Goal: Task Accomplishment & Management: Complete application form

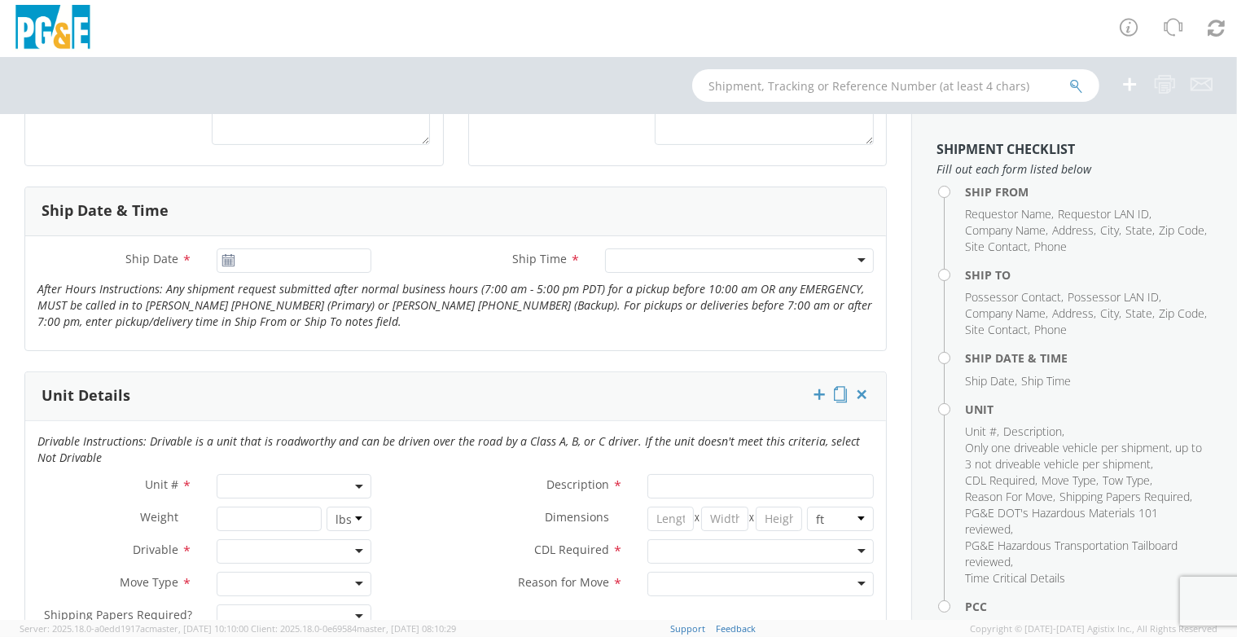
scroll to position [565, 0]
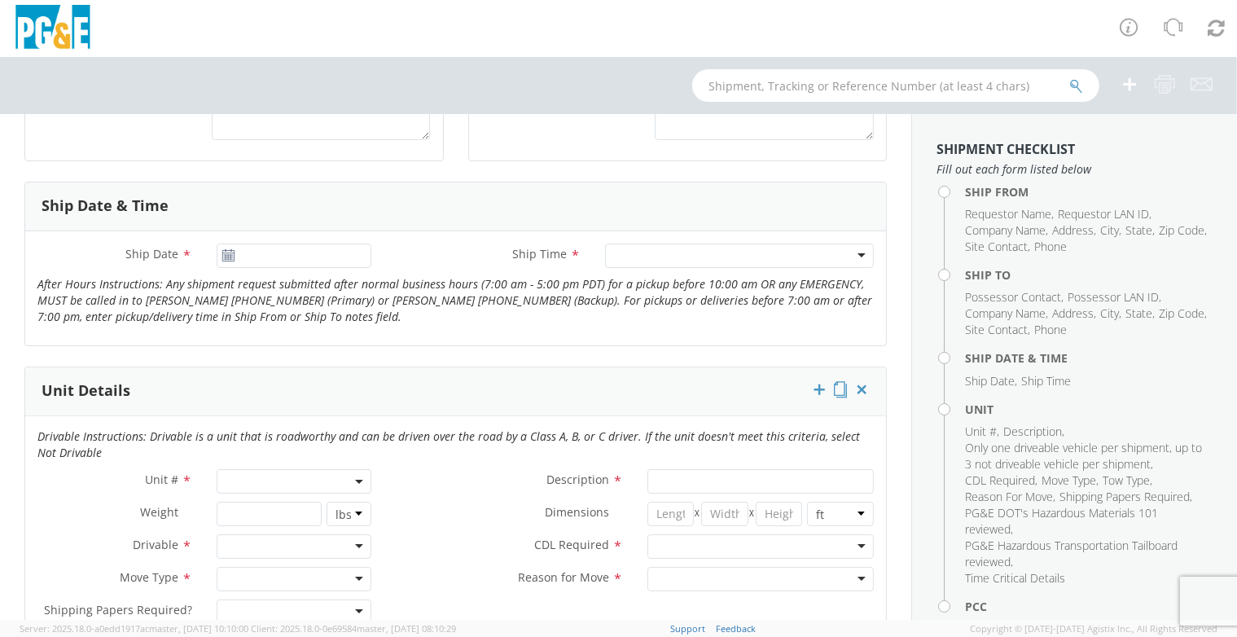
click at [288, 483] on span at bounding box center [294, 481] width 155 height 24
click at [276, 515] on input "search" at bounding box center [293, 508] width 144 height 24
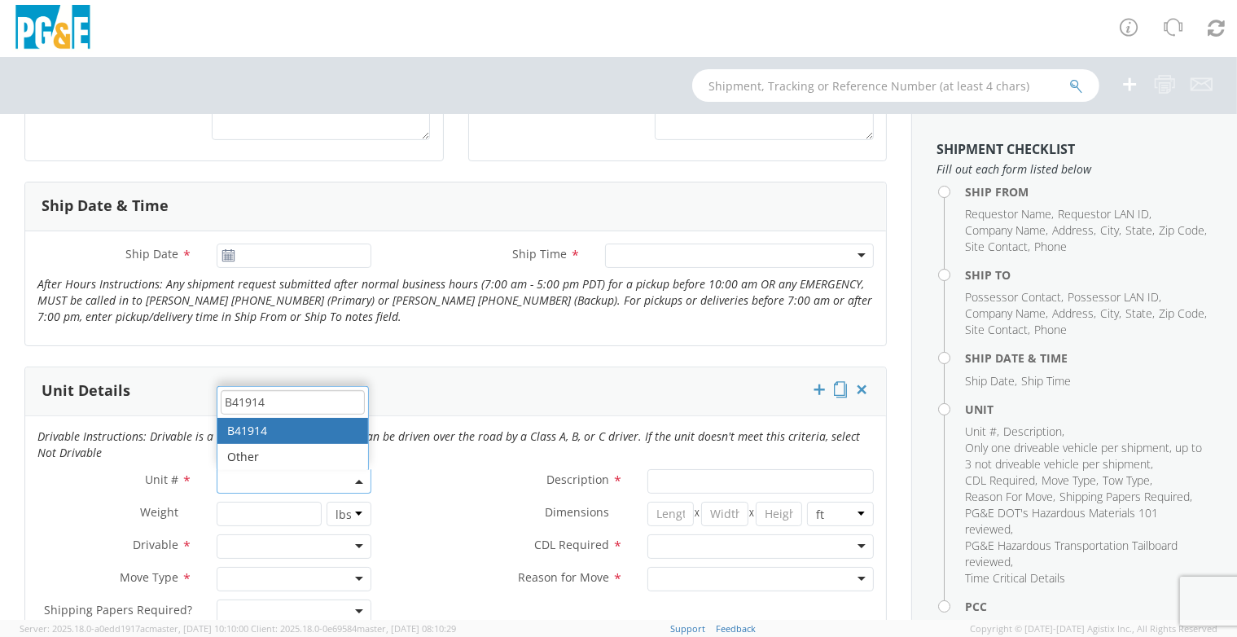
type input "B41914"
type input "PICKUP; 3/4T 4X2"
type input "9990"
select select "B41914"
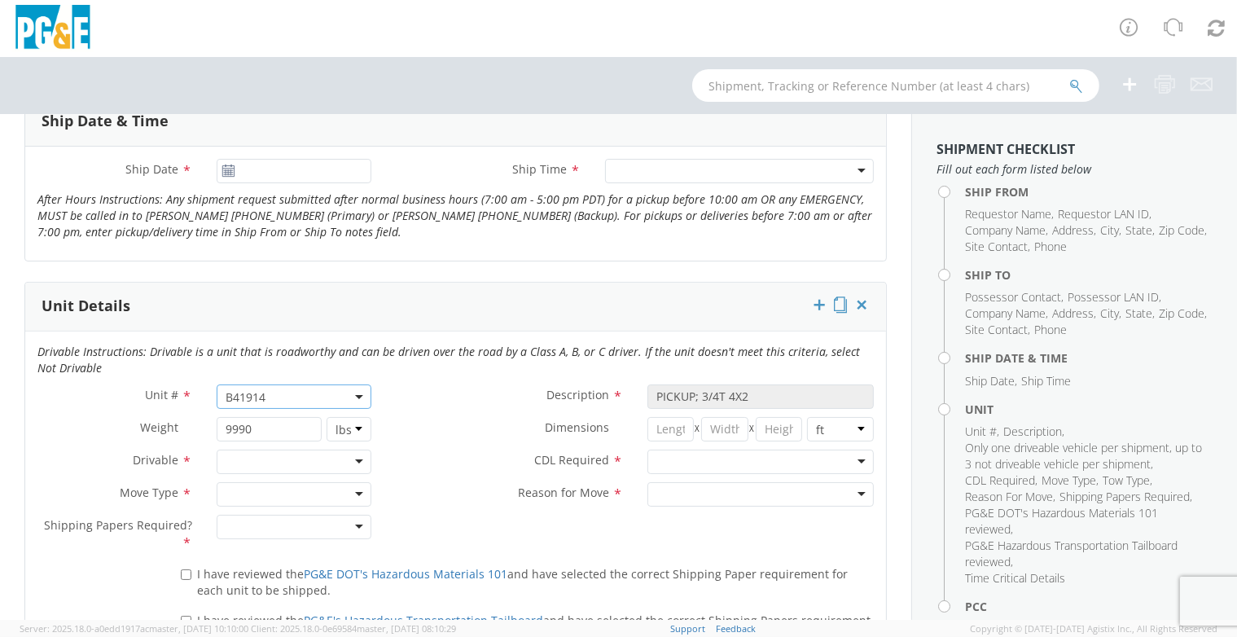
scroll to position [681, 0]
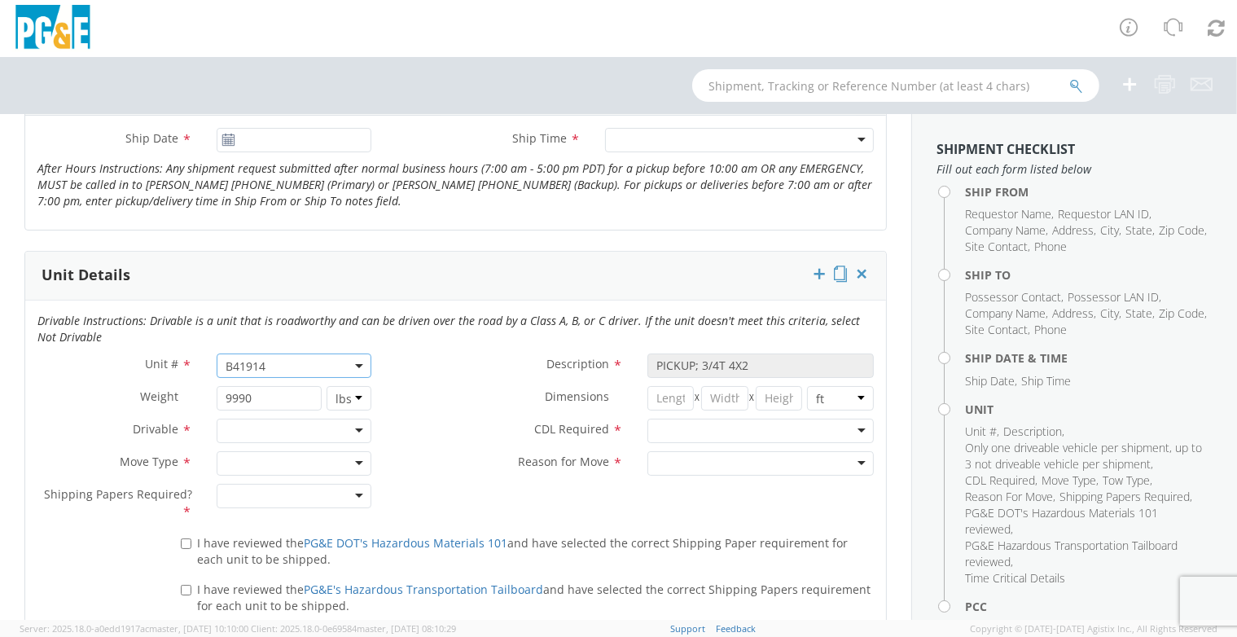
click at [239, 438] on div at bounding box center [294, 431] width 155 height 24
click at [239, 458] on div at bounding box center [294, 463] width 155 height 24
click at [242, 503] on div at bounding box center [294, 496] width 155 height 24
click at [217, 537] on span "I have reviewed the PG&E DOT's Hazardous Materials 101 and have selected the co…" at bounding box center [522, 551] width 651 height 32
click at [191, 538] on input "I have reviewed the PG&E DOT's Hazardous Materials 101 and have selected the co…" at bounding box center [186, 543] width 11 height 11
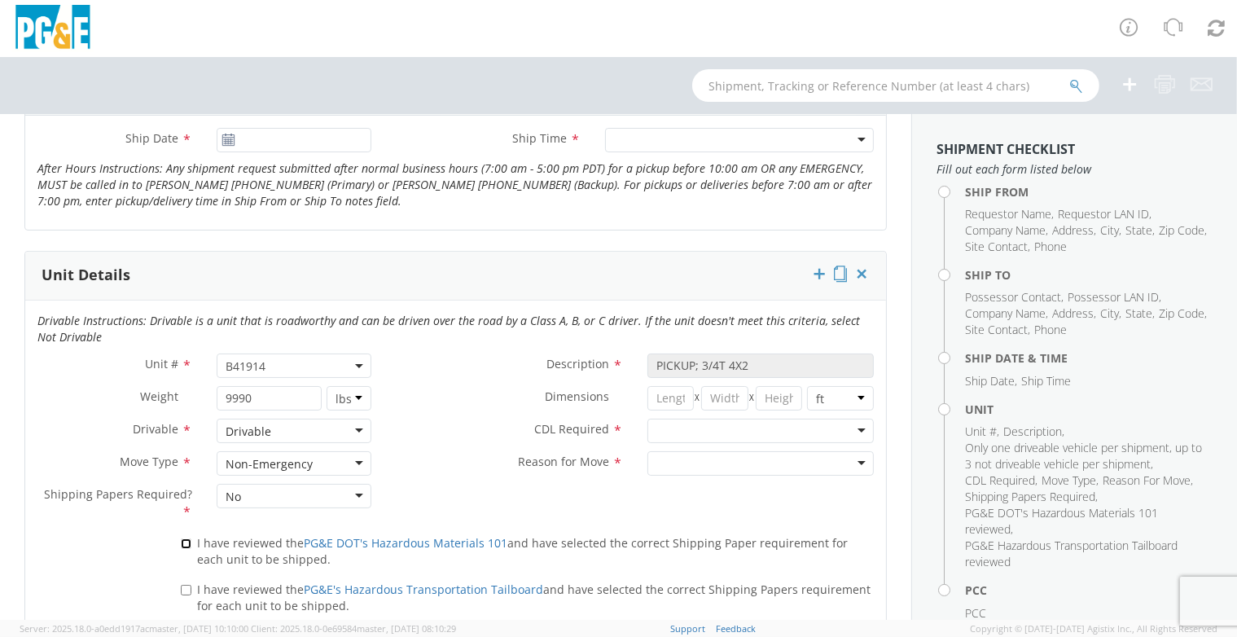
checkbox input "true"
click at [206, 582] on span "I have reviewed the PG&E's Hazardous Transportation Tailboard and have selected…" at bounding box center [534, 598] width 674 height 32
click at [191, 585] on input "I have reviewed the PG&E's Hazardous Transportation Tailboard and have selected…" at bounding box center [186, 590] width 11 height 11
checkbox input "true"
click at [693, 431] on div at bounding box center [760, 431] width 226 height 24
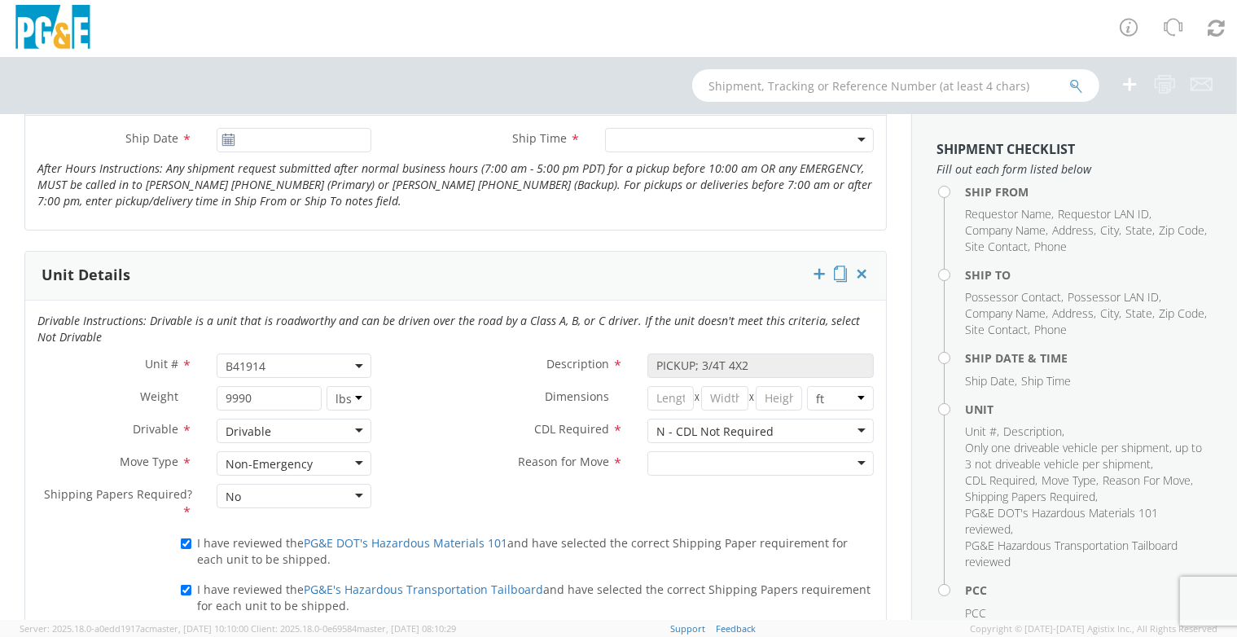
click at [691, 457] on div at bounding box center [760, 463] width 226 height 24
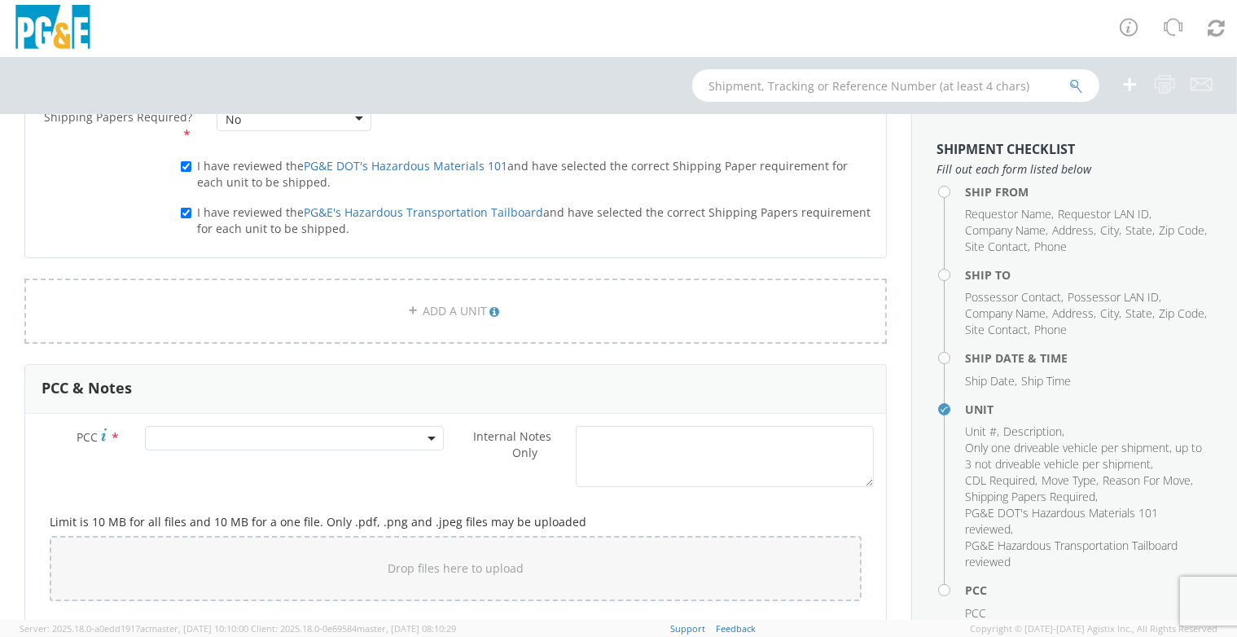
scroll to position [1059, 0]
click at [307, 425] on span at bounding box center [294, 437] width 298 height 24
click at [302, 462] on input "number" at bounding box center [292, 464] width 286 height 24
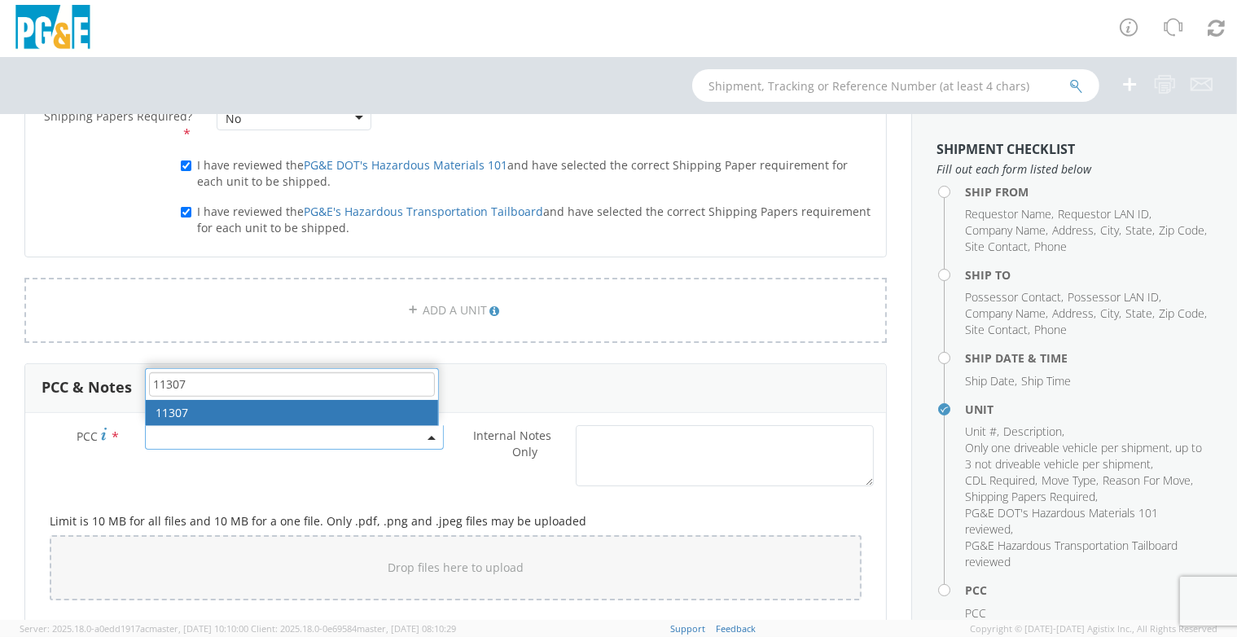
type input "11307"
select select "11307"
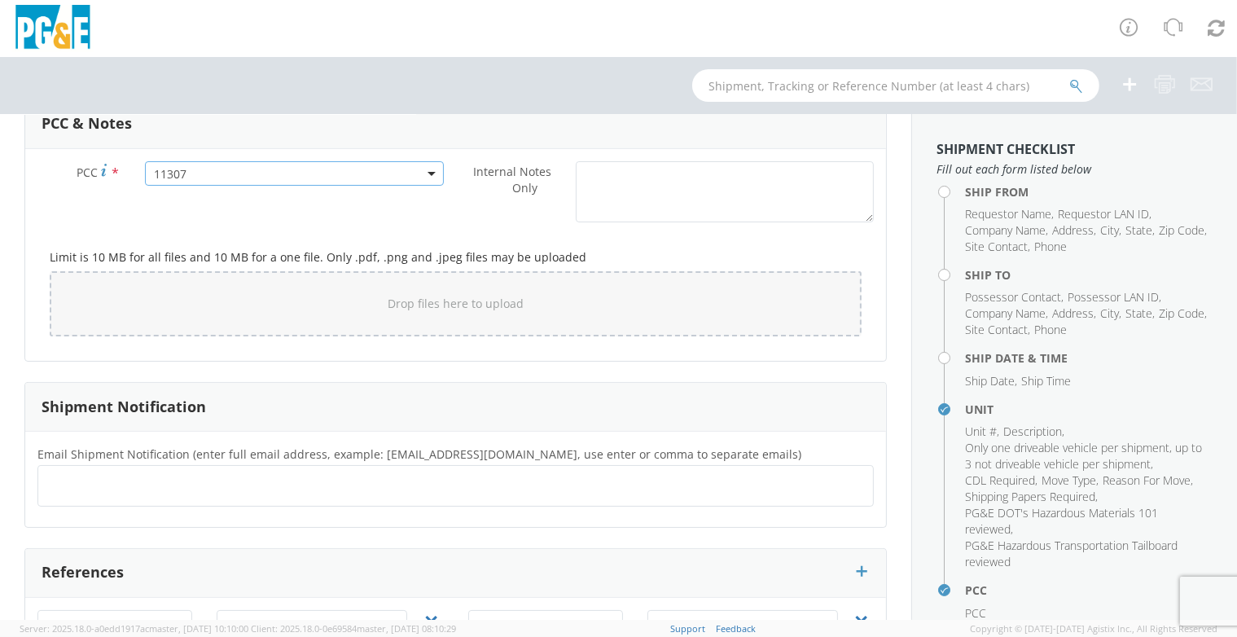
scroll to position [1323, 0]
click at [180, 478] on ul at bounding box center [456, 485] width 822 height 27
paste input "M8S0"
type input "[EMAIL_ADDRESS][DOMAIN_NAME]"
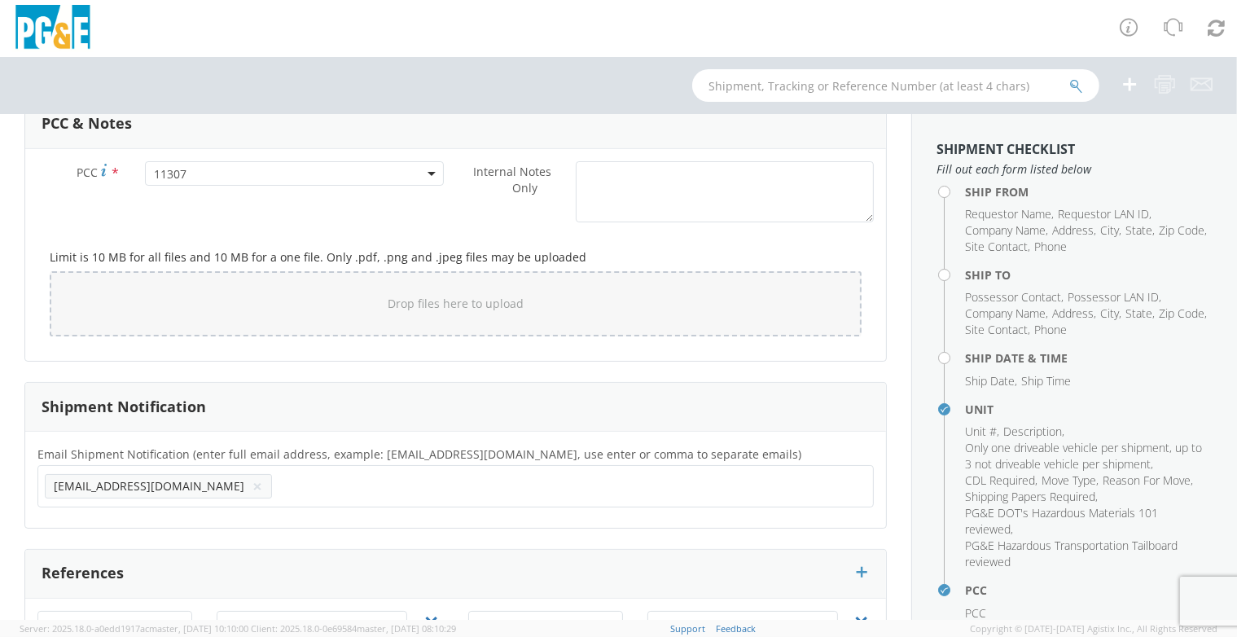
click at [476, 383] on div "Shipment Notification" at bounding box center [455, 407] width 861 height 49
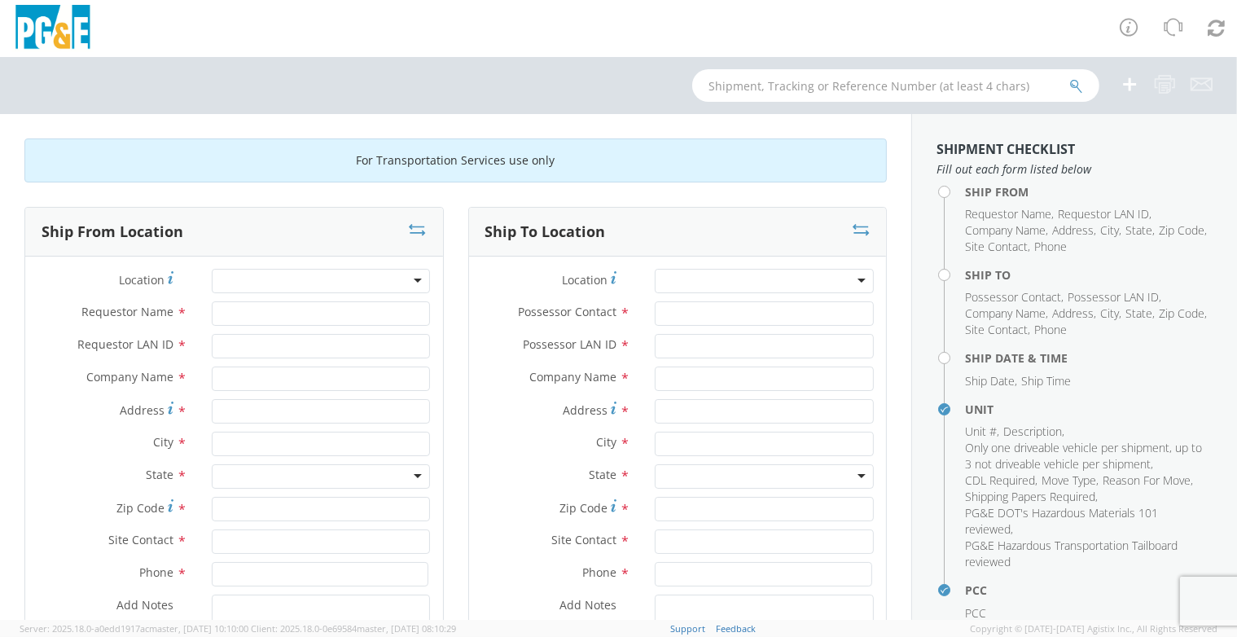
click at [363, 283] on div at bounding box center [321, 281] width 219 height 24
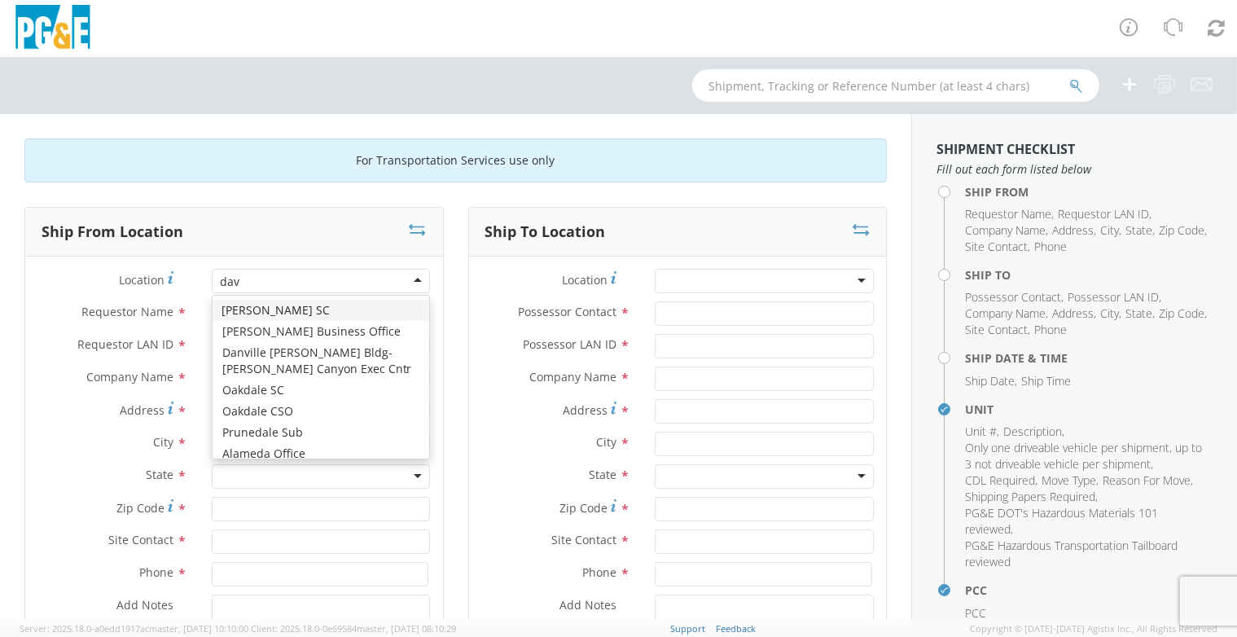
type input "davi"
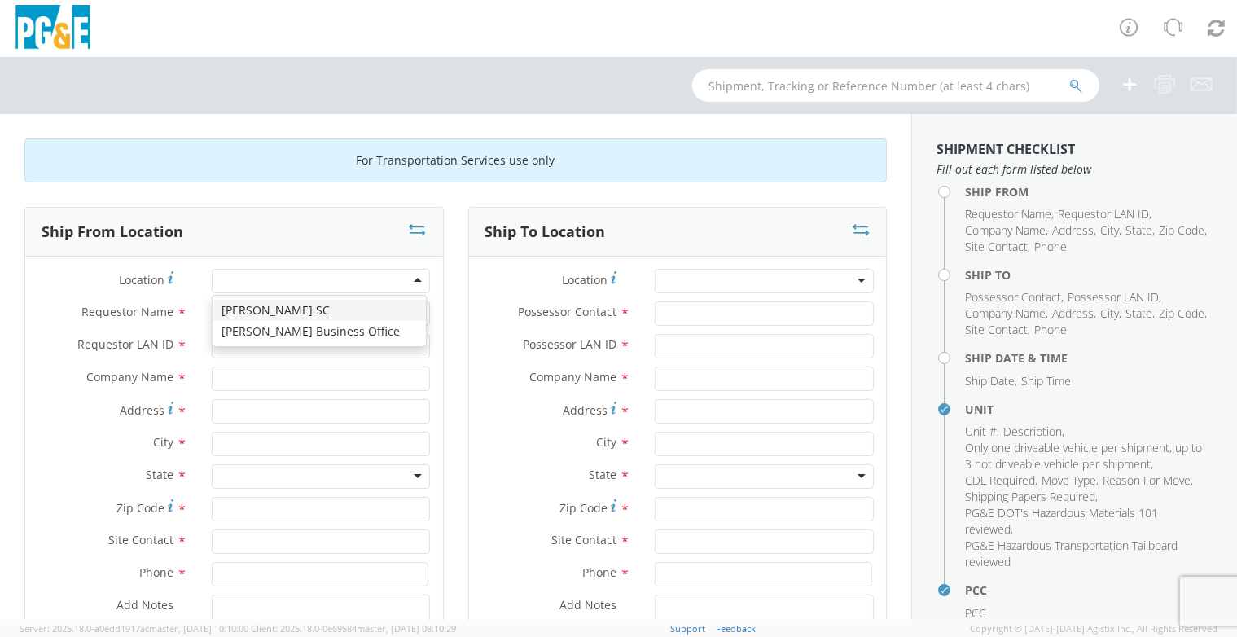
type input "PG&E"
type input "[STREET_ADDRESS]"
type input "[PERSON_NAME]"
type input "95616"
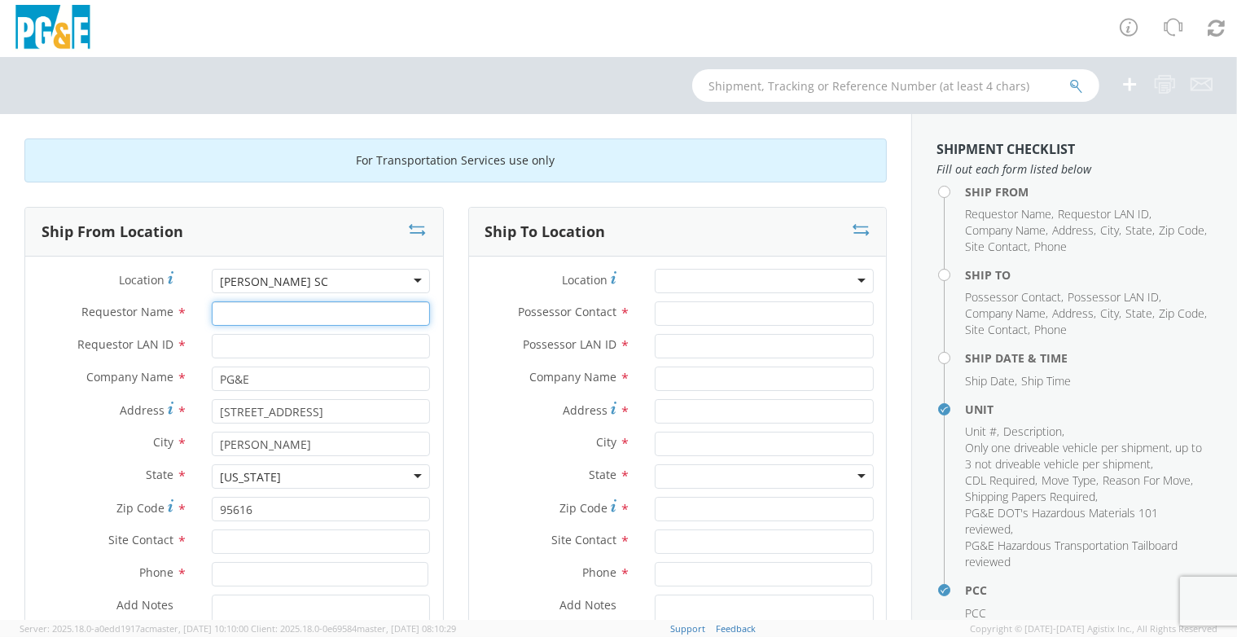
click at [286, 323] on input "Requestor Name *" at bounding box center [321, 313] width 219 height 24
type input "[PERSON_NAME]"
type input "jbrg"
click at [689, 283] on div at bounding box center [764, 281] width 219 height 24
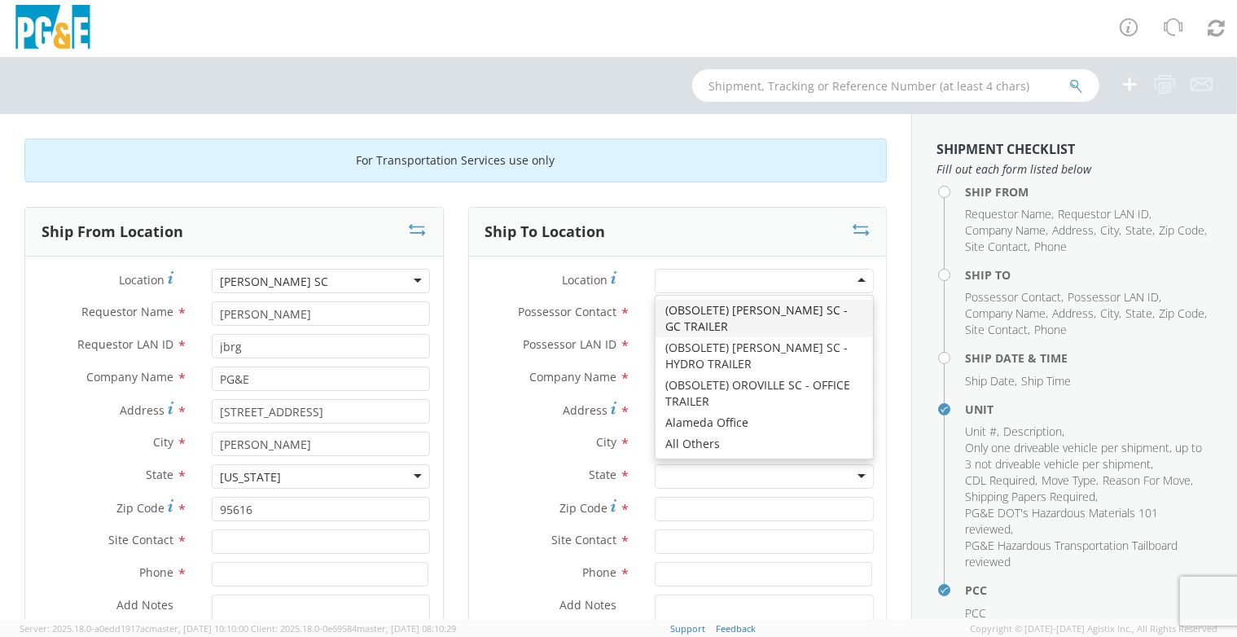
click at [687, 260] on div "Location * (OBSOLETE) [PERSON_NAME] SC - GC TRAILER (OBSOLETE) [GEOGRAPHIC_DATA…" at bounding box center [678, 491] width 418 height 469
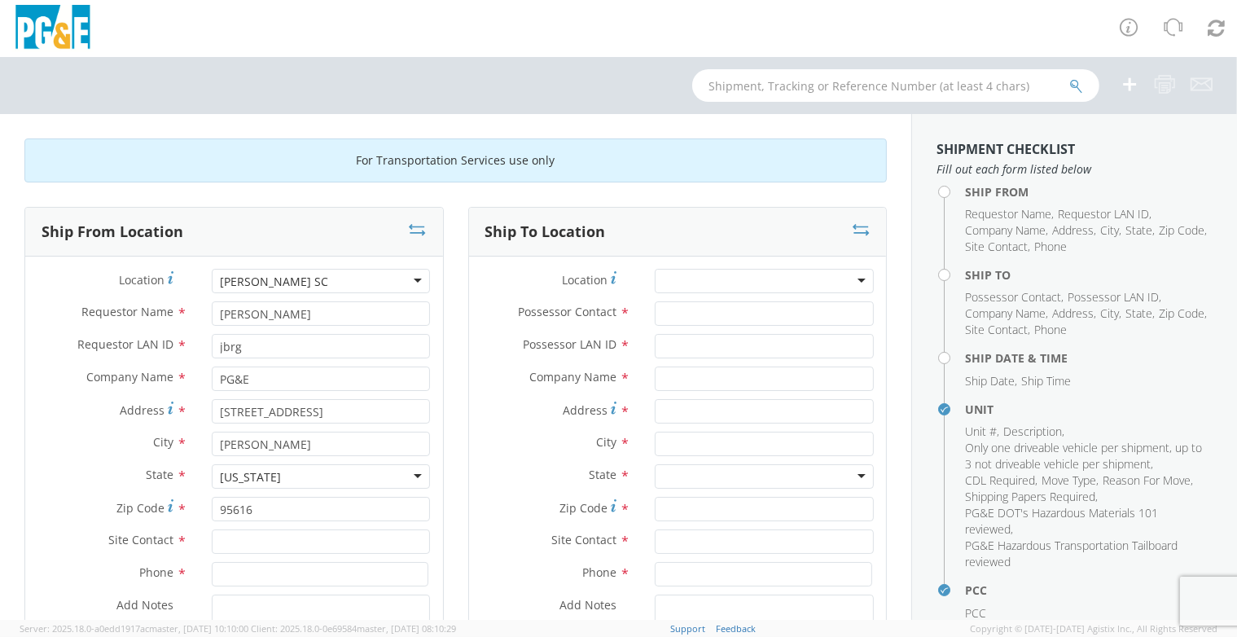
click at [679, 331] on div "Possessor Contact *" at bounding box center [678, 317] width 418 height 33
click at [680, 323] on input "Possessor Contact *" at bounding box center [764, 313] width 219 height 24
type input "[PERSON_NAME]"
click at [682, 348] on input "Possessor LAN ID *" at bounding box center [764, 346] width 219 height 24
paste input "M8S0"
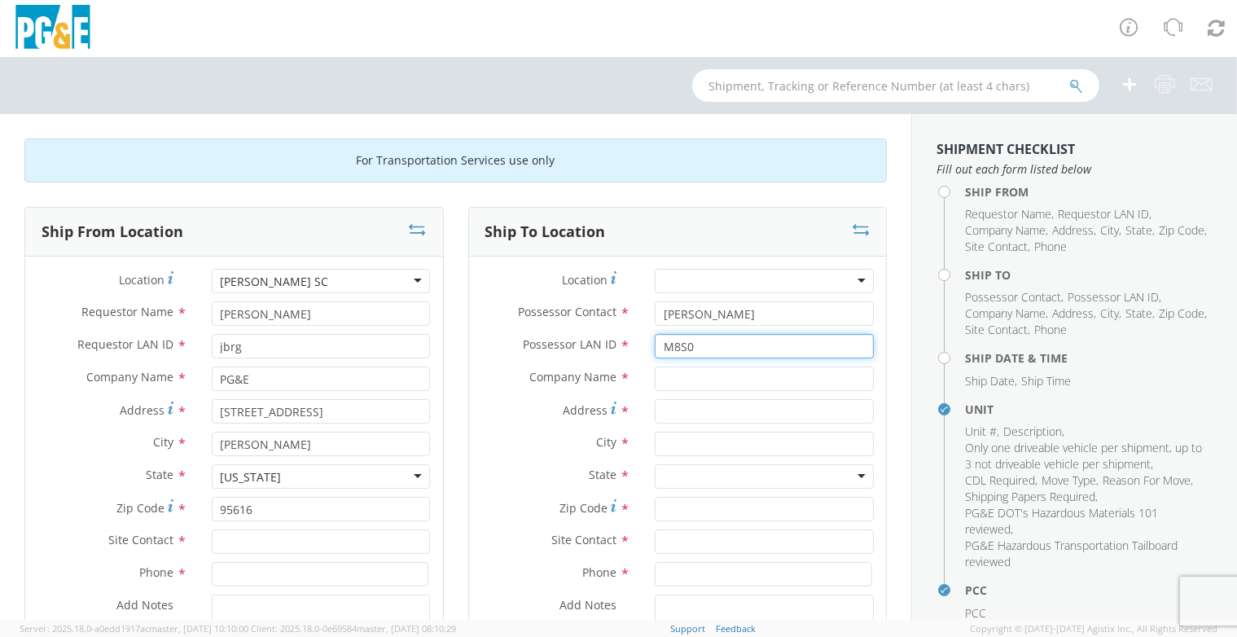
type input "M8S0"
click at [680, 362] on div "Possessor LAN ID * M8S0" at bounding box center [678, 350] width 418 height 33
click at [676, 370] on input "text" at bounding box center [764, 378] width 219 height 24
type input "Picarro"
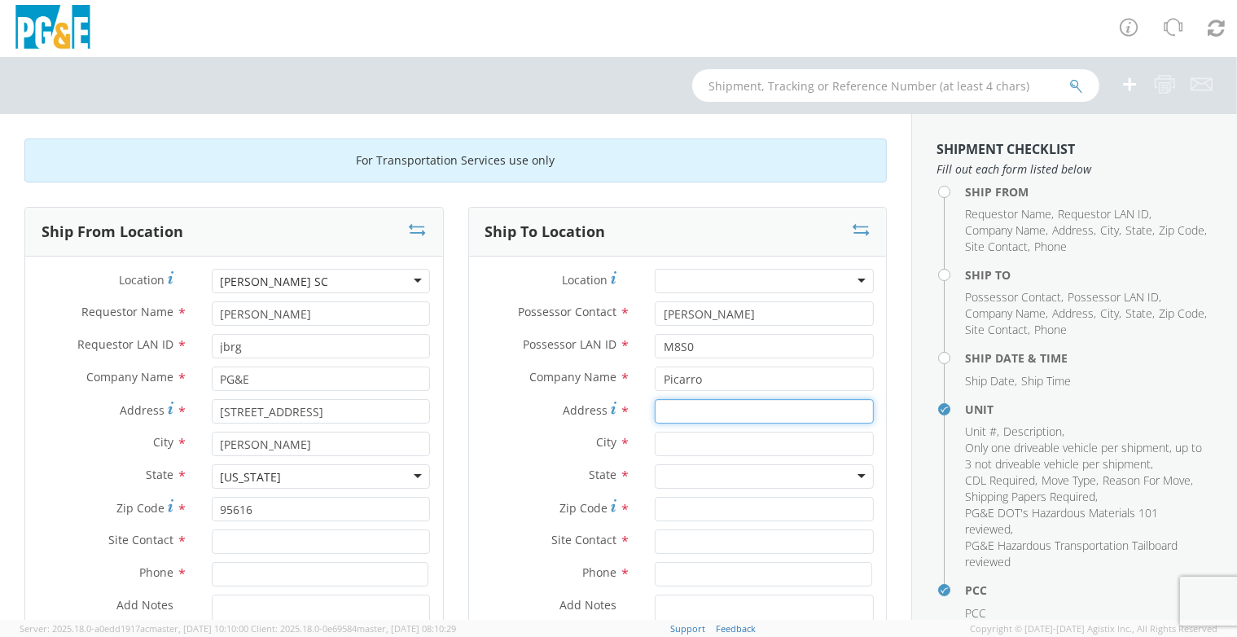
click at [694, 413] on input "Address *" at bounding box center [764, 411] width 219 height 24
paste input "[STREET_ADDRESS][PERSON_NAME]"
type input "[STREET_ADDRESS][PERSON_NAME]"
click at [678, 438] on input "text" at bounding box center [764, 444] width 219 height 24
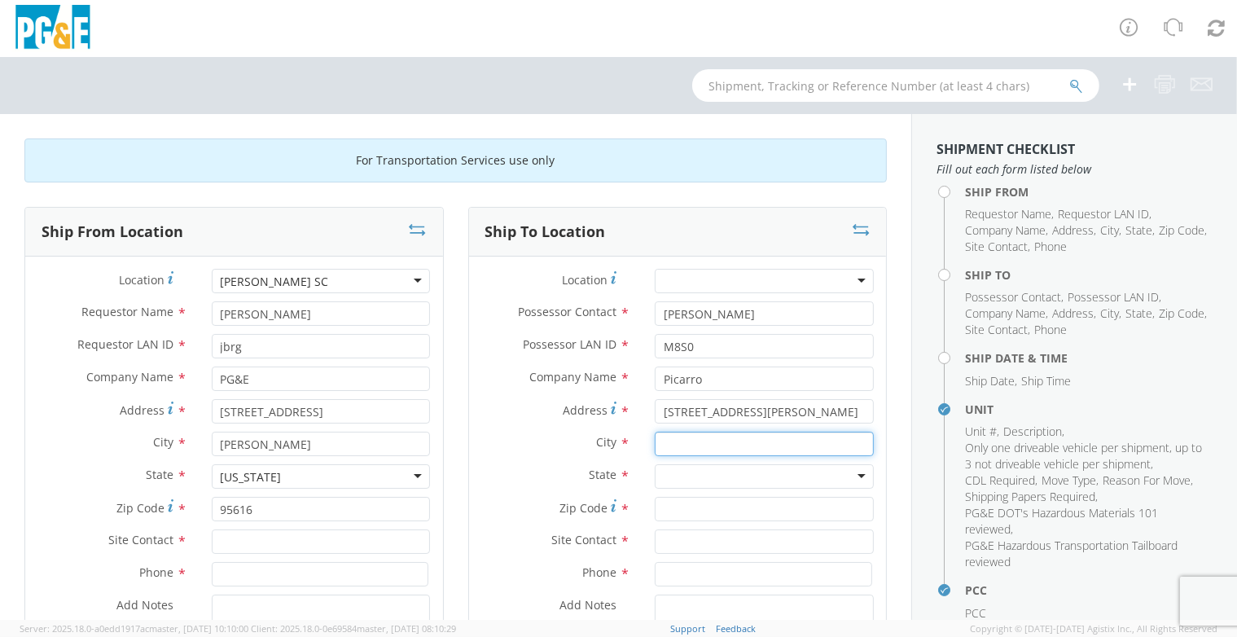
scroll to position [0, 0]
type input "[PERSON_NAME]"
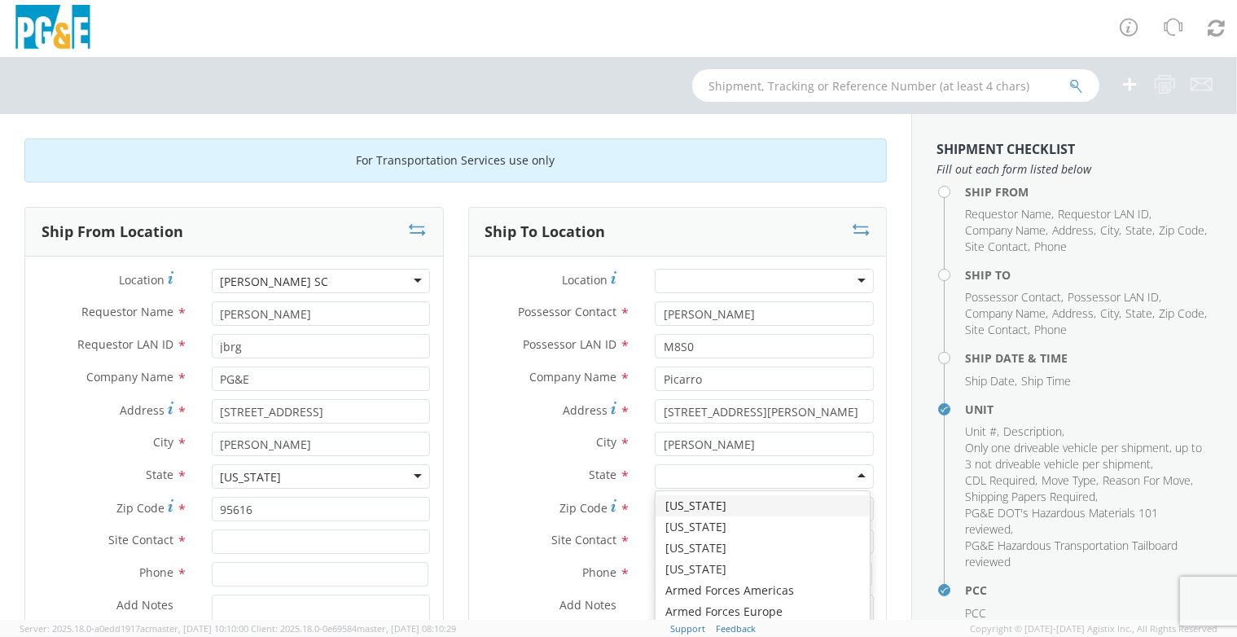
type input "c"
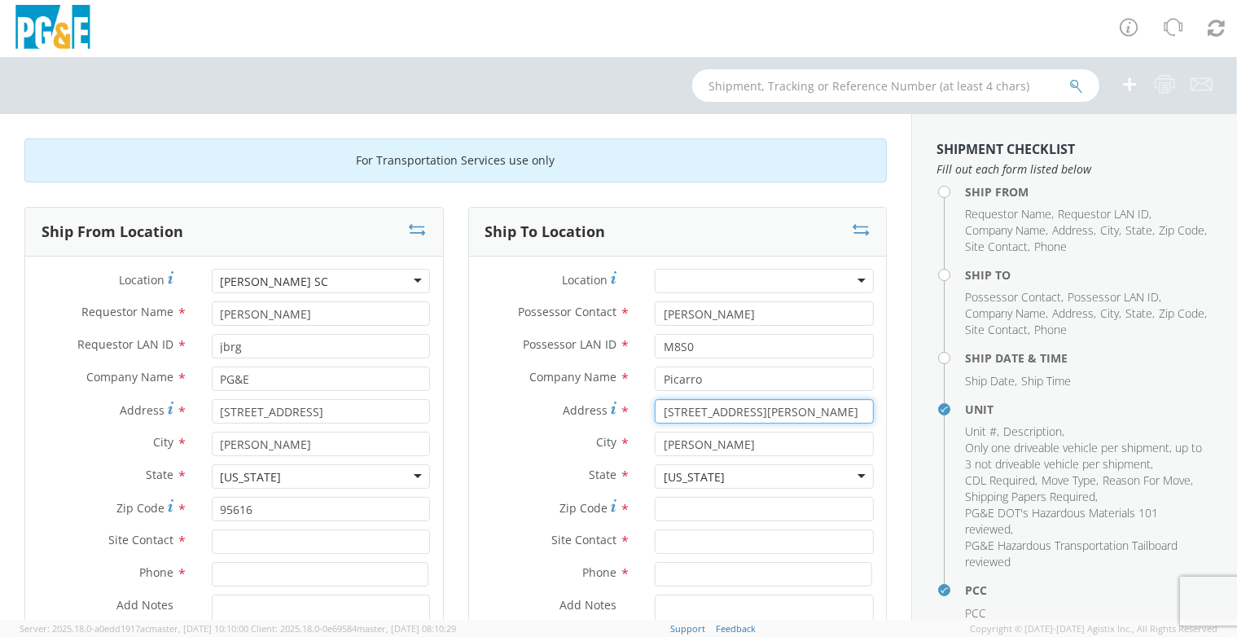
scroll to position [0, 40]
drag, startPoint x: 781, startPoint y: 411, endPoint x: 921, endPoint y: 399, distance: 140.6
click at [921, 399] on div "For Transportation Services use only Ship From Location Location * [PERSON_NAME…" at bounding box center [618, 367] width 1237 height 506
type input "[STREET_ADDRESS][PERSON_NAME]"
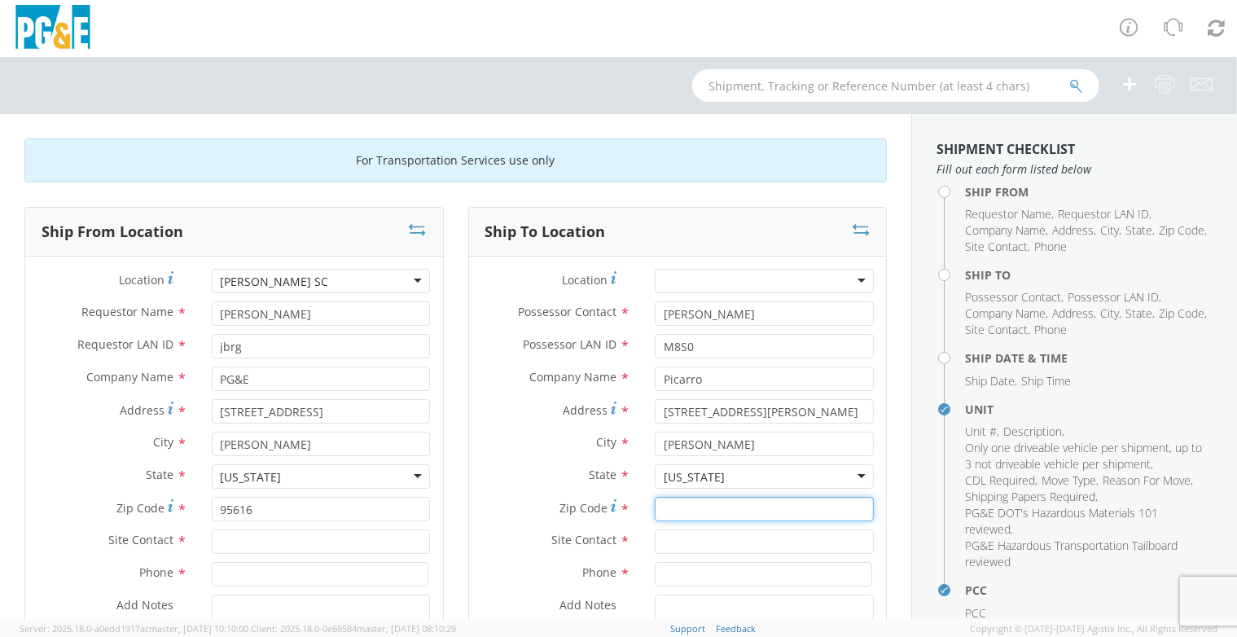
click at [768, 499] on input "Zip Code *" at bounding box center [764, 509] width 219 height 24
type input "95054"
click at [731, 535] on input "text" at bounding box center [764, 541] width 219 height 24
type input "[PERSON_NAME]"
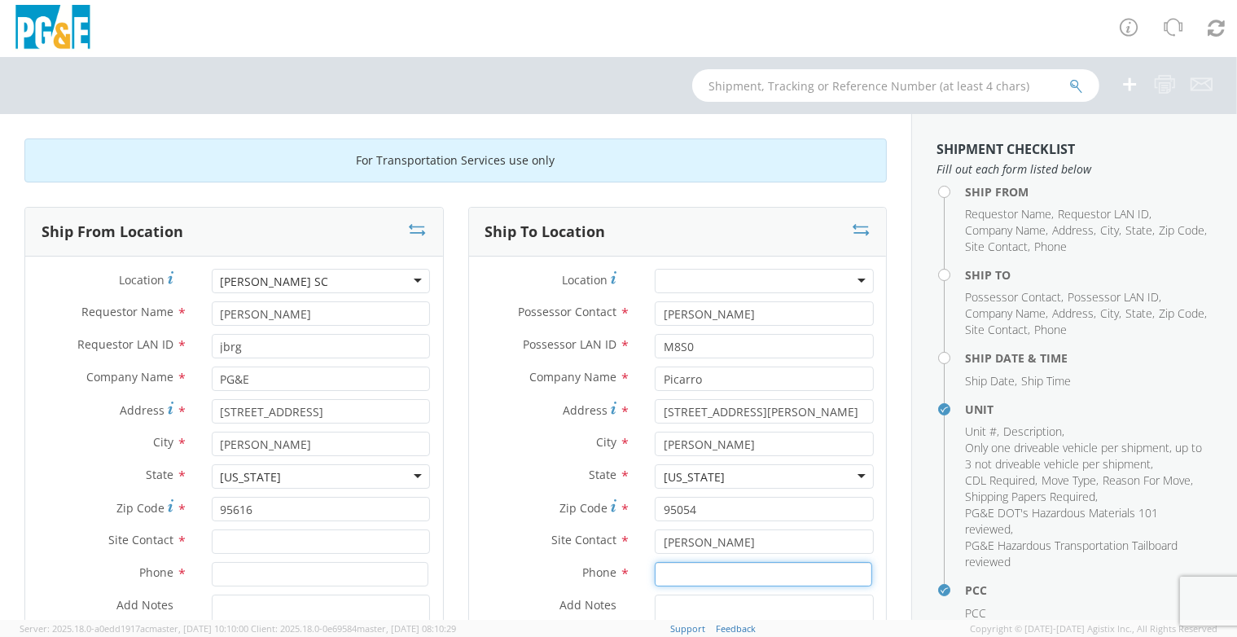
click at [717, 576] on input at bounding box center [763, 574] width 217 height 24
paste input "[PHONE_NUMBER]"
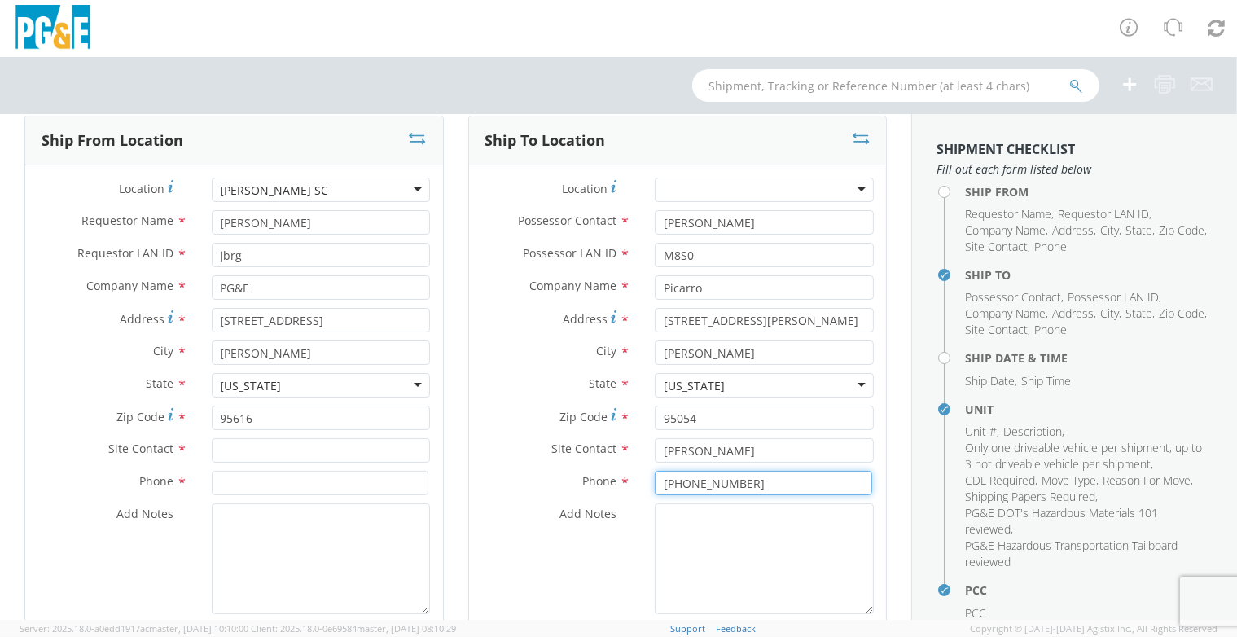
scroll to position [91, 0]
type input "[PHONE_NUMBER]"
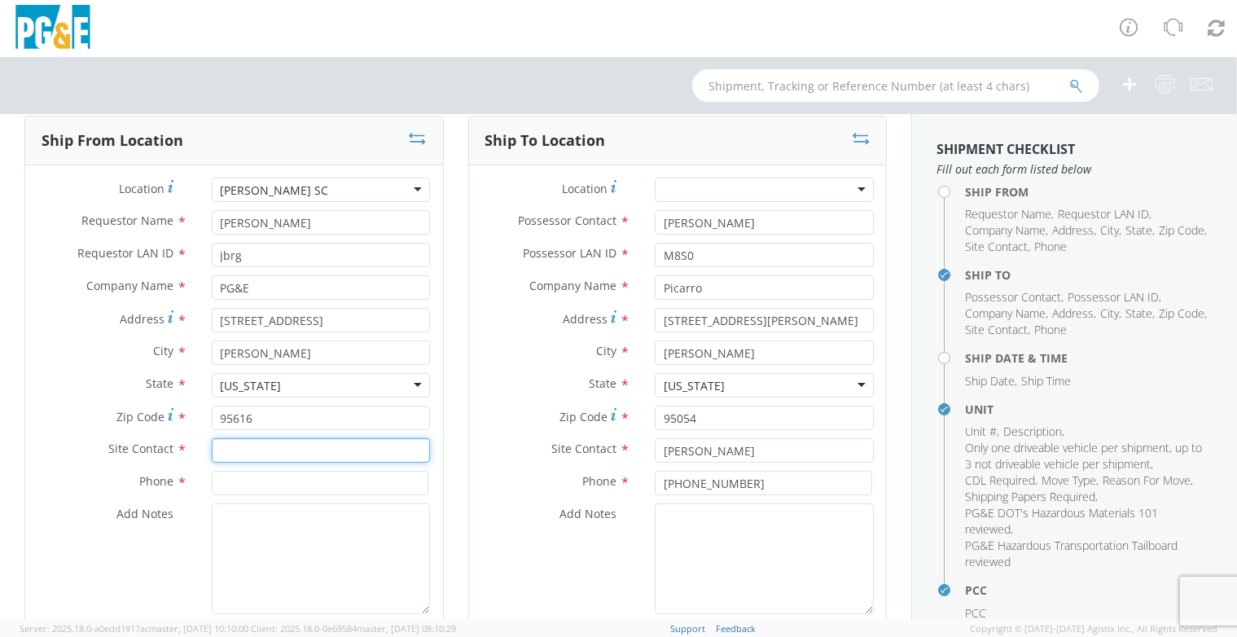
click at [345, 447] on input "text" at bounding box center [321, 450] width 219 height 24
type input "[PERSON_NAME]"
click at [362, 480] on input at bounding box center [320, 483] width 217 height 24
paste input "[PHONE_NUMBER]"
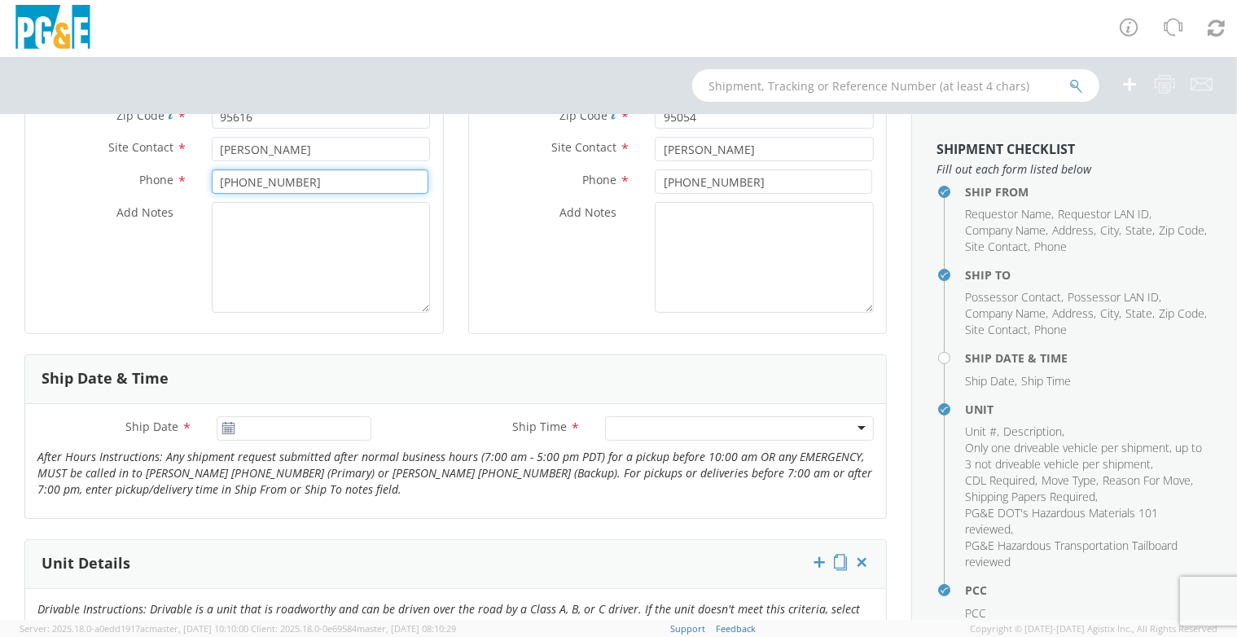
scroll to position [396, 0]
type input "[PHONE_NUMBER]"
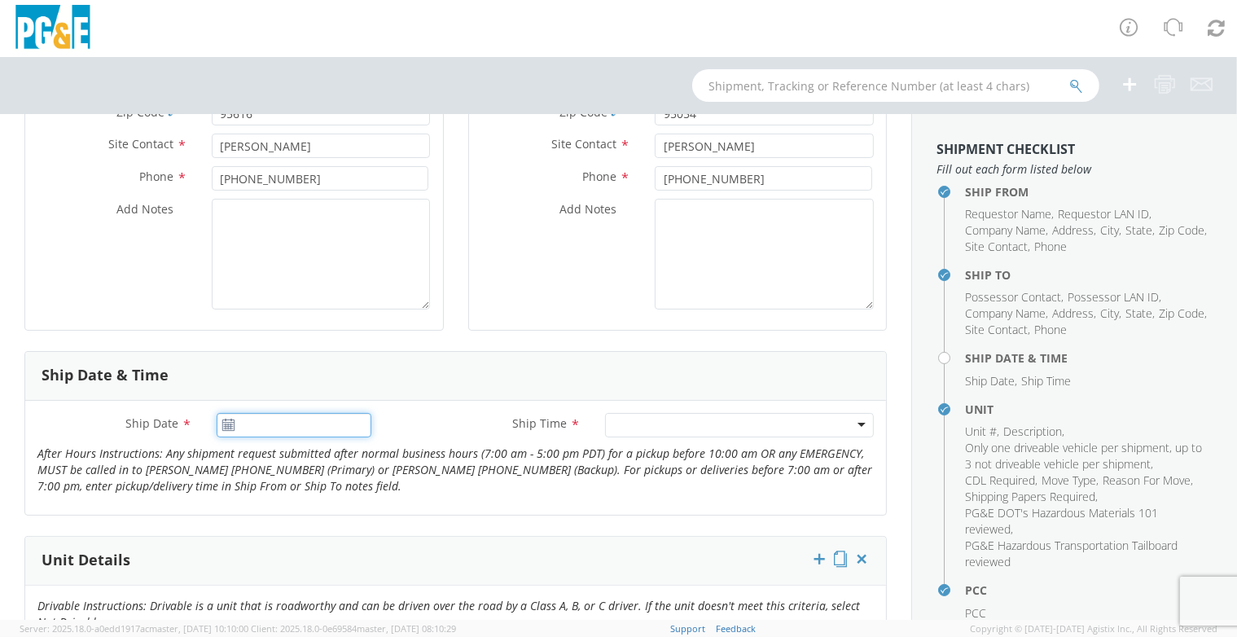
click at [346, 425] on input "Ship Date *" at bounding box center [294, 425] width 155 height 24
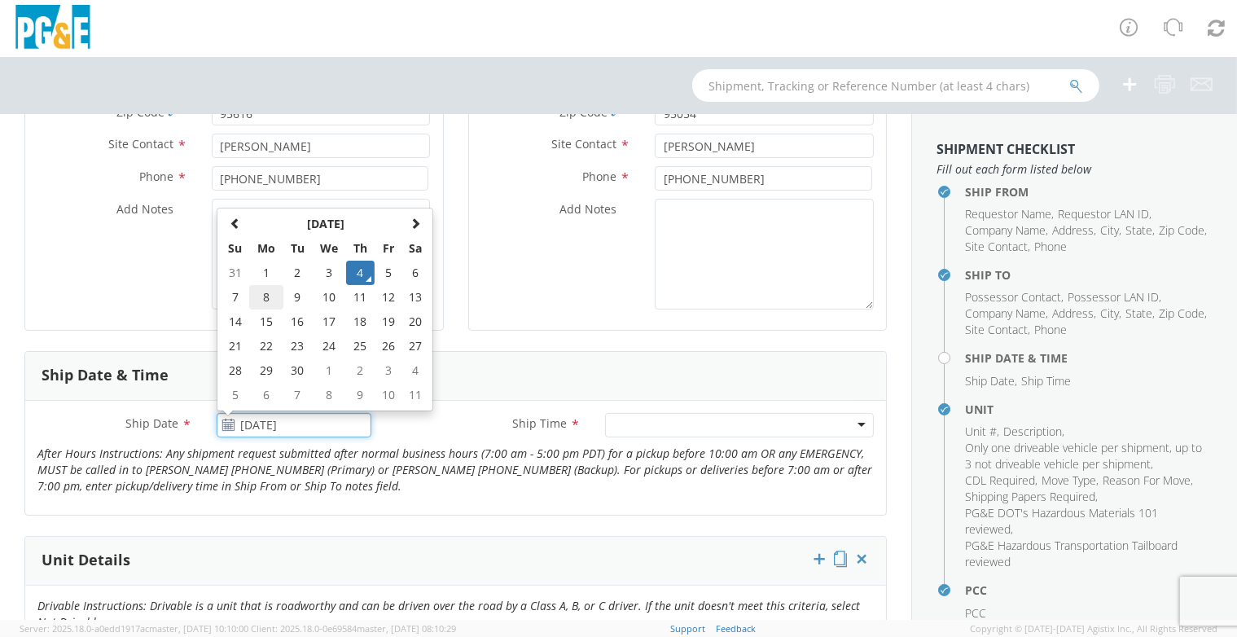
click at [263, 301] on td "8" at bounding box center [266, 297] width 34 height 24
type input "[DATE]"
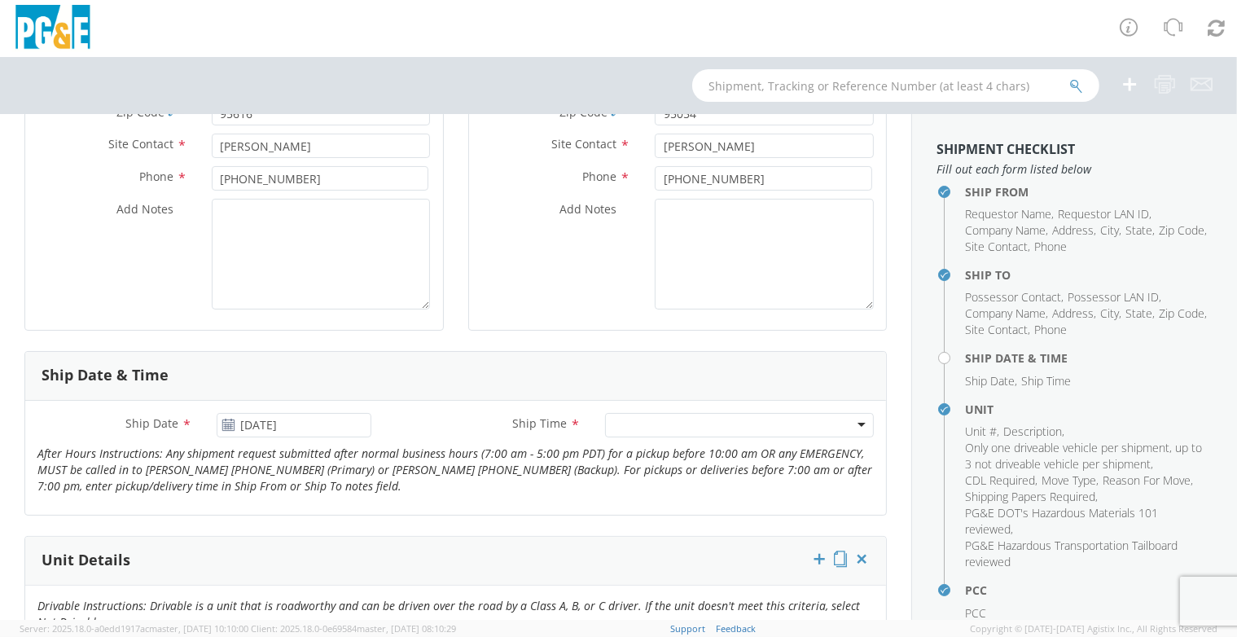
click at [676, 434] on div at bounding box center [739, 425] width 269 height 24
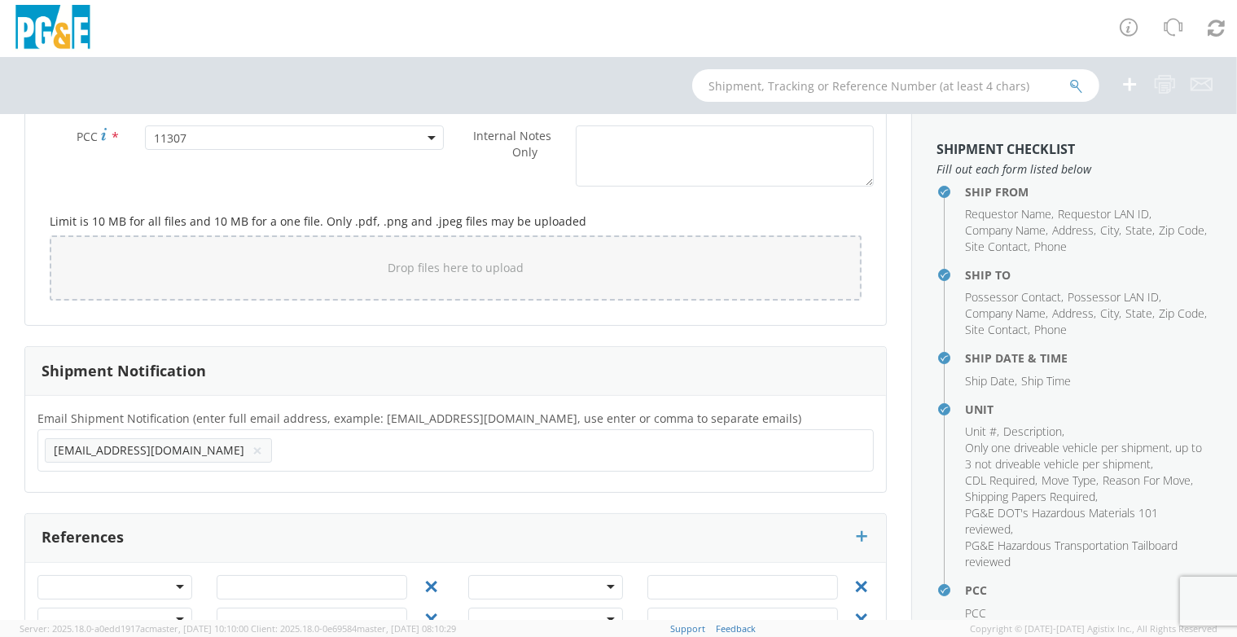
scroll to position [1407, 0]
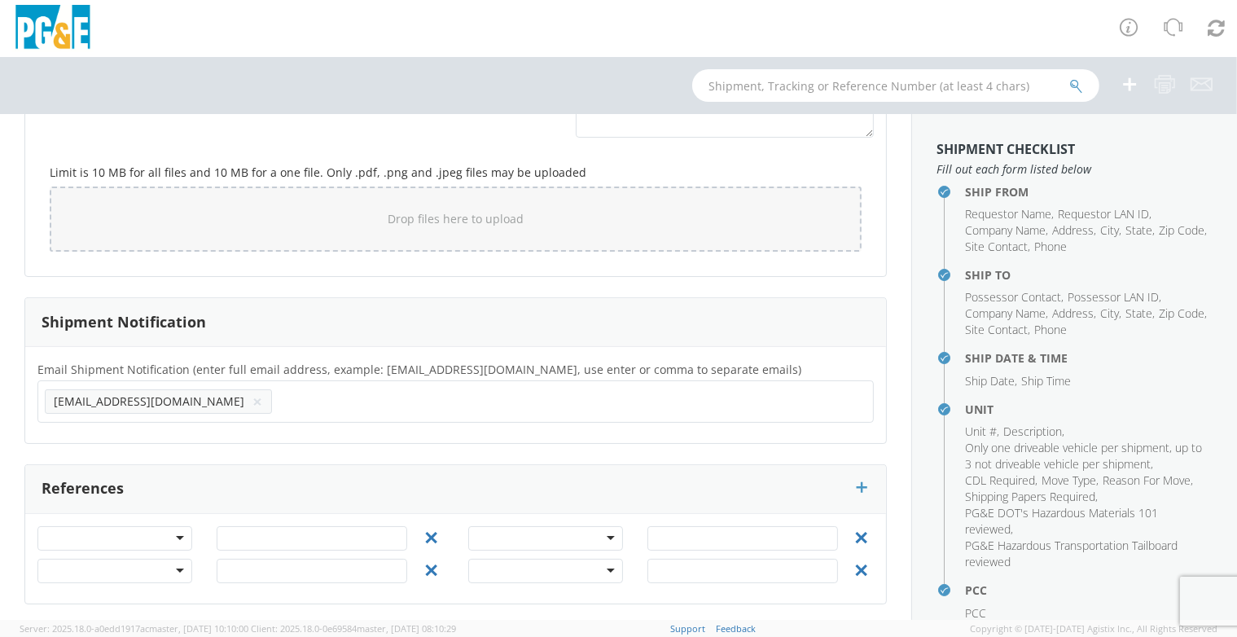
click at [279, 400] on input "text" at bounding box center [330, 401] width 103 height 24
paste input "G1MN"
type input "[EMAIL_ADDRESS][DOMAIN_NAME]"
click at [244, 347] on div "Email Shipment Notification (enter full email address, example: [EMAIL_ADDRESS]…" at bounding box center [455, 395] width 861 height 96
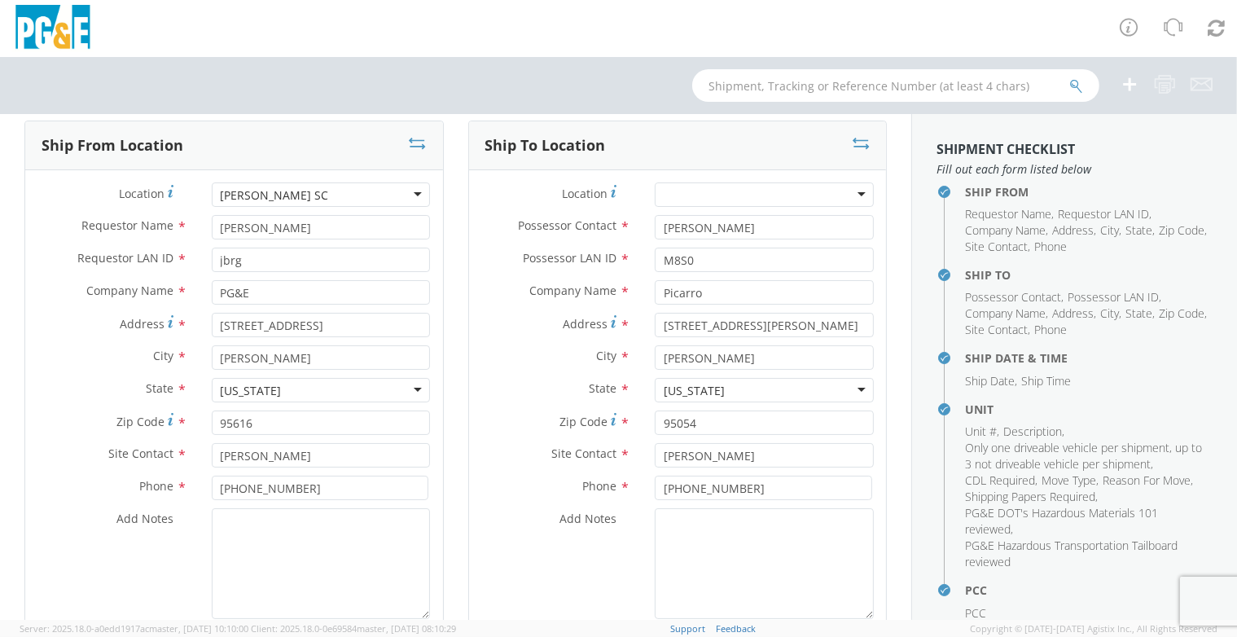
scroll to position [140, 0]
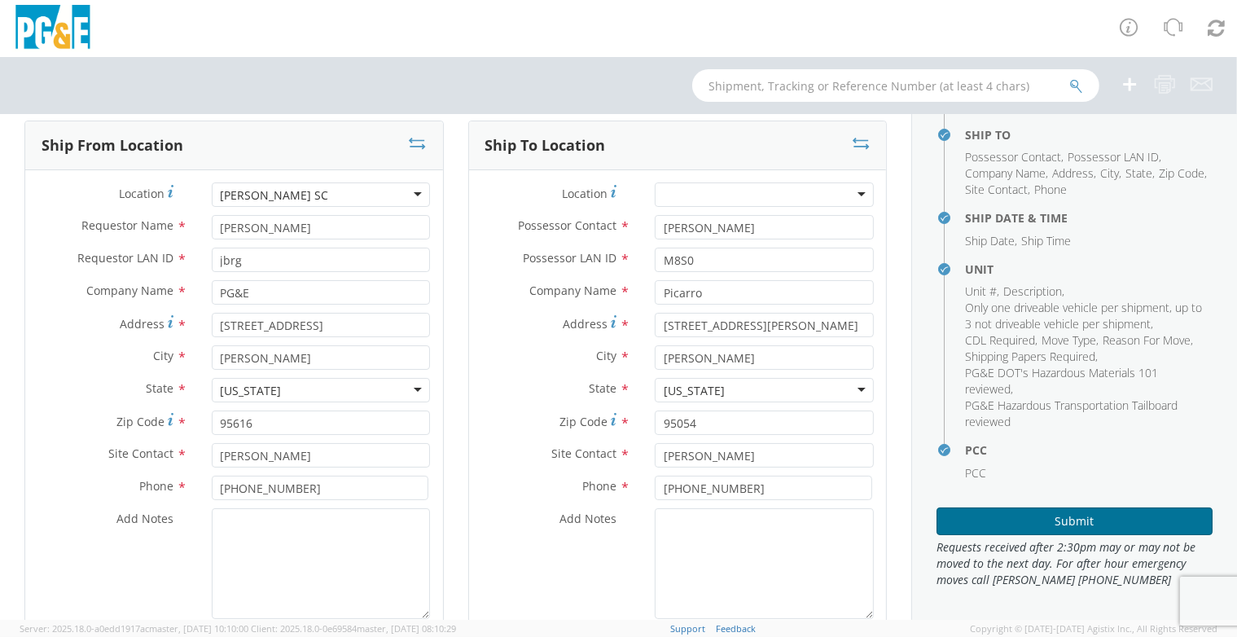
click at [1056, 524] on button "Submit" at bounding box center [1075, 521] width 276 height 28
